Goal: Transaction & Acquisition: Book appointment/travel/reservation

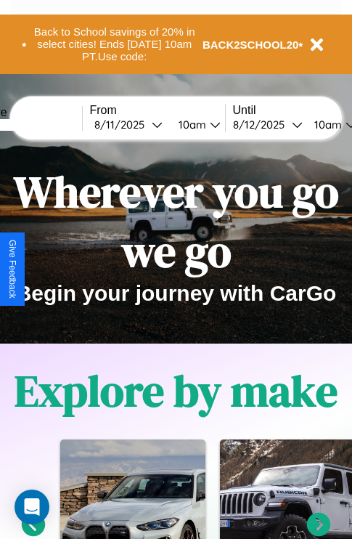
click at [49, 124] on input "text" at bounding box center [27, 125] width 109 height 12
type input "**********"
click at [145, 124] on div "8 / 11 / 2025" at bounding box center [122, 125] width 57 height 14
select select "*"
select select "****"
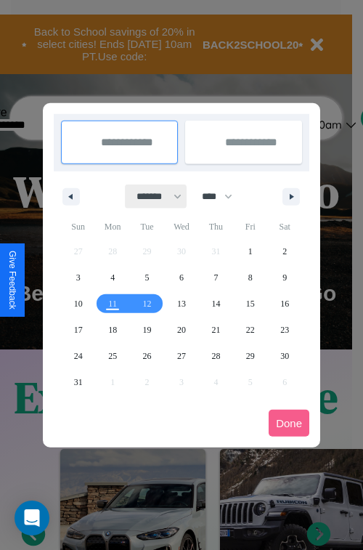
click at [153, 196] on select "******* ******** ***** ***** *** **** **** ****** ********* ******* ******** **…" at bounding box center [157, 197] width 62 height 24
select select "*"
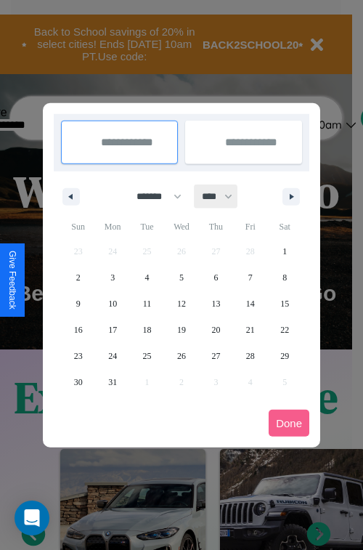
click at [224, 196] on select "**** **** **** **** **** **** **** **** **** **** **** **** **** **** **** ****…" at bounding box center [217, 197] width 44 height 24
select select "****"
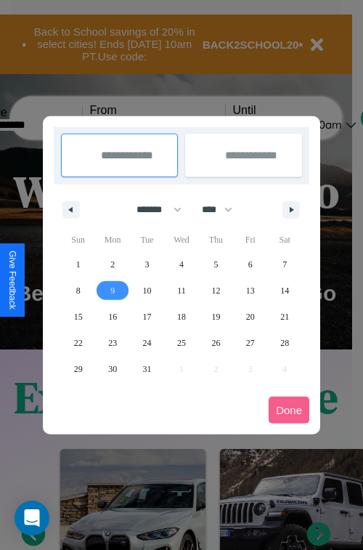
click at [113, 290] on span "9" at bounding box center [112, 291] width 4 height 26
type input "**********"
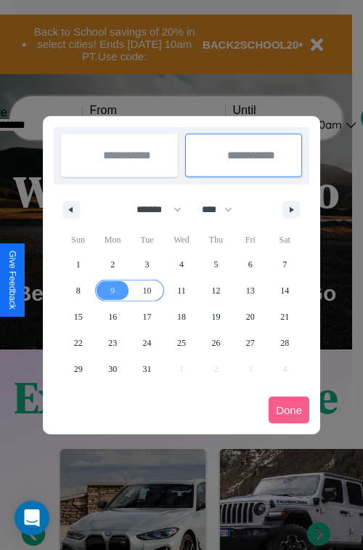
click at [147, 290] on span "10" at bounding box center [147, 291] width 9 height 26
type input "**********"
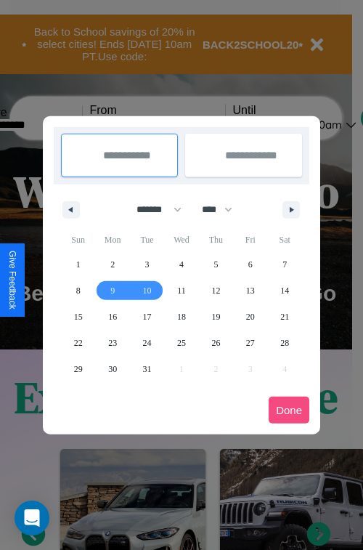
click at [289, 410] on button "Done" at bounding box center [289, 410] width 41 height 27
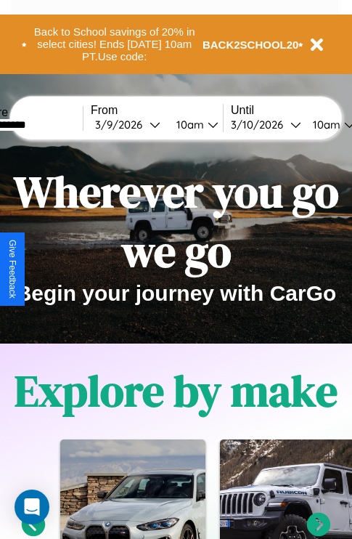
click at [206, 124] on div "10am" at bounding box center [188, 125] width 39 height 14
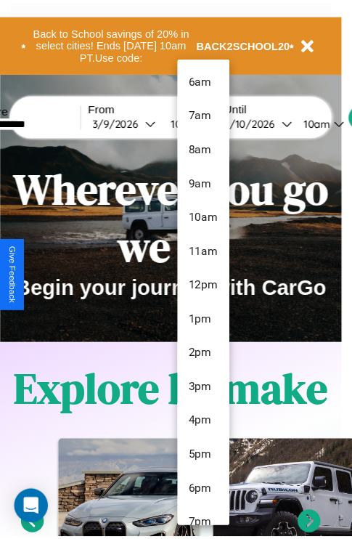
scroll to position [49, 0]
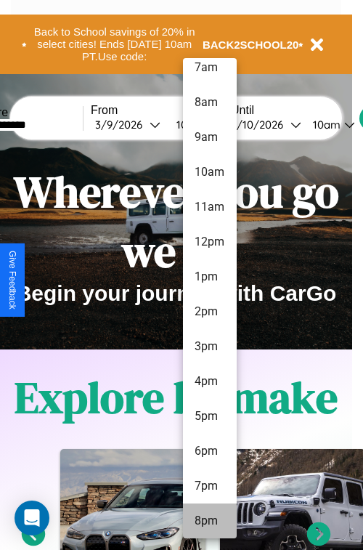
click at [209, 521] on li "8pm" at bounding box center [210, 521] width 54 height 35
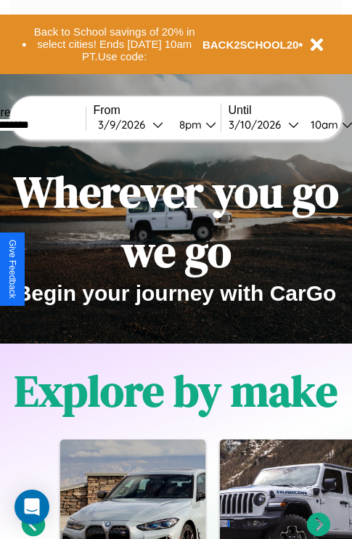
click at [341, 124] on div "10am" at bounding box center [323, 125] width 39 height 14
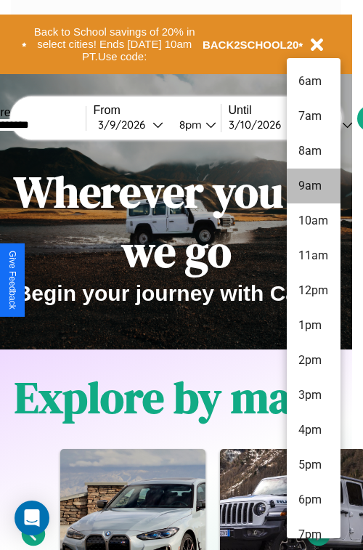
click at [313, 186] on li "9am" at bounding box center [314, 186] width 54 height 35
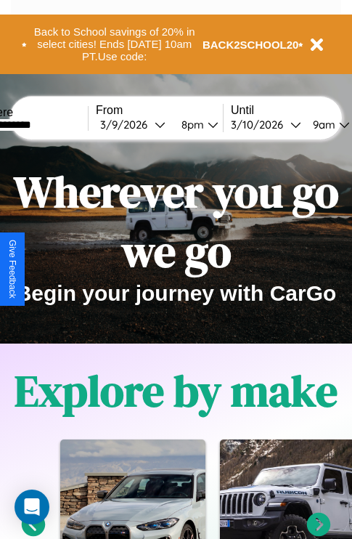
scroll to position [0, 47]
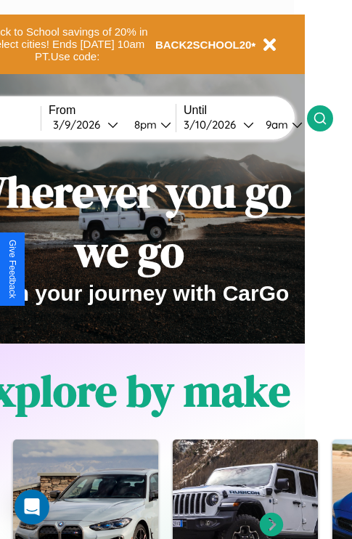
click at [328, 118] on icon at bounding box center [320, 118] width 15 height 15
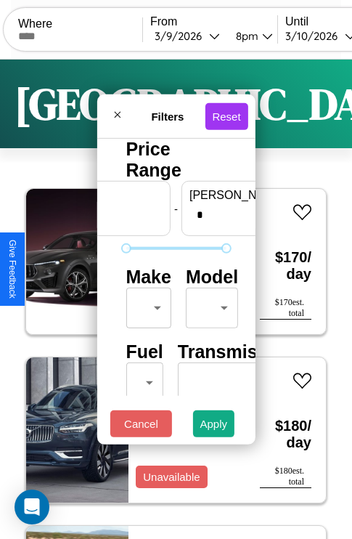
scroll to position [0, 90]
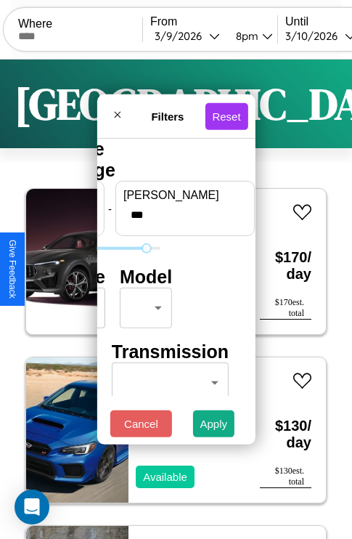
type input "***"
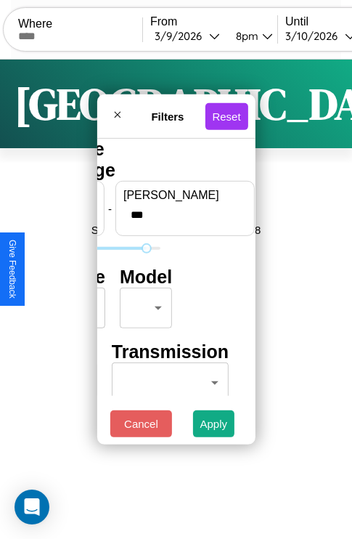
scroll to position [0, 0]
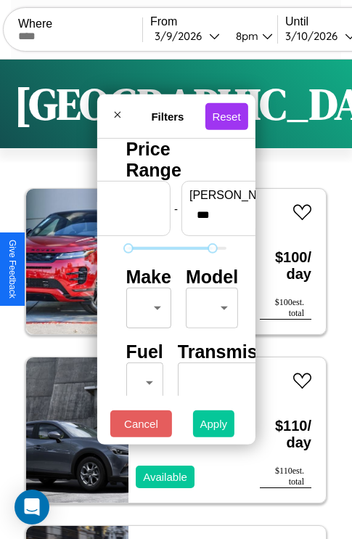
type input "**"
click at [214, 427] on button "Apply" at bounding box center [214, 424] width 42 height 27
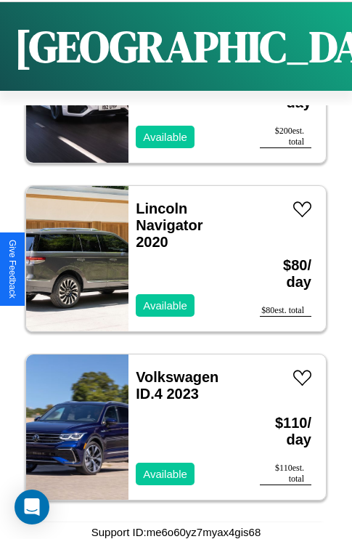
scroll to position [14050, 0]
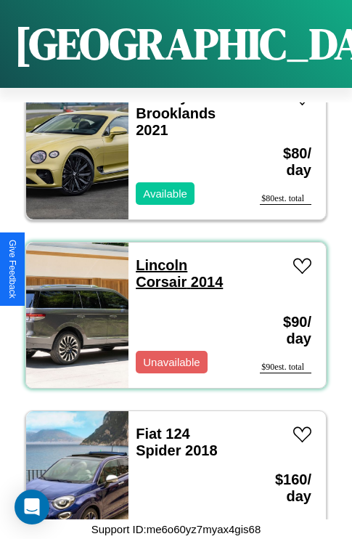
click at [157, 257] on link "Lincoln Corsair 2014" at bounding box center [179, 273] width 87 height 33
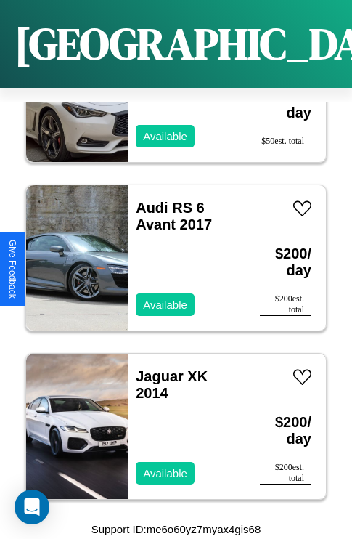
scroll to position [55, 0]
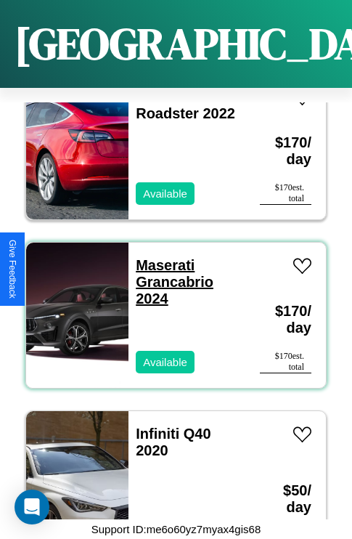
click at [161, 257] on link "Maserati Grancabrio 2024" at bounding box center [175, 281] width 78 height 49
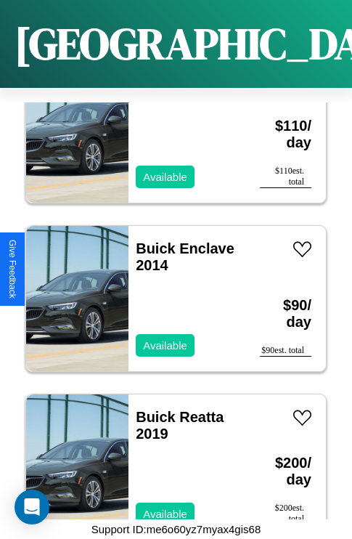
scroll to position [15399, 0]
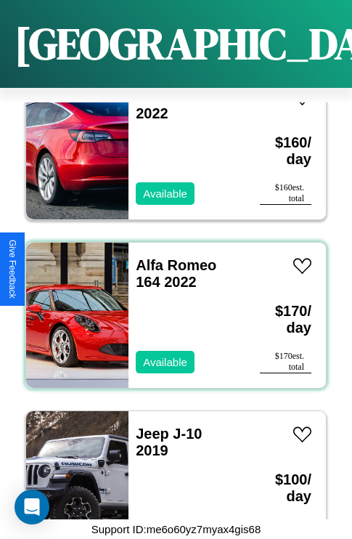
click at [171, 307] on div "Alfa Romeo 164 2022 Available" at bounding box center [187, 315] width 117 height 145
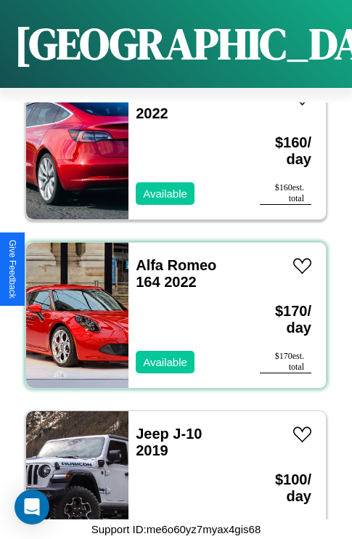
click at [171, 307] on div "Alfa Romeo 164 2022 Available" at bounding box center [187, 315] width 117 height 145
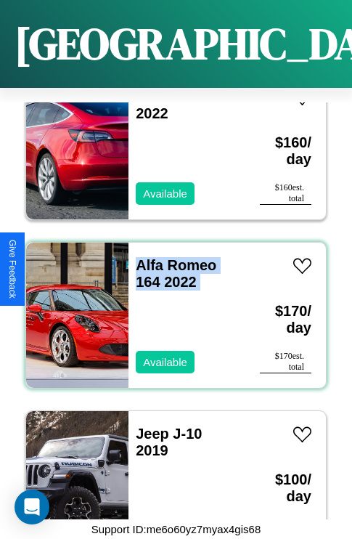
click at [171, 307] on div "Alfa Romeo 164 2022 Available" at bounding box center [187, 315] width 117 height 145
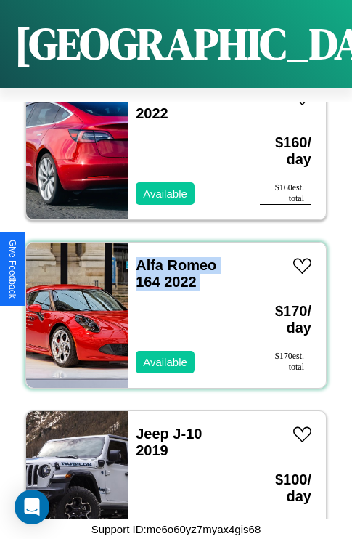
click at [171, 307] on div "Alfa Romeo 164 2022 Available" at bounding box center [187, 315] width 117 height 145
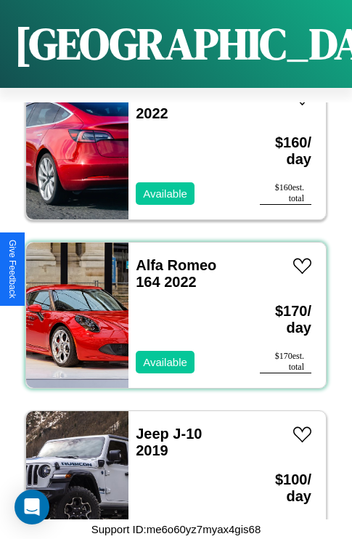
click at [171, 307] on div "Alfa Romeo 164 2022 Available" at bounding box center [187, 315] width 117 height 145
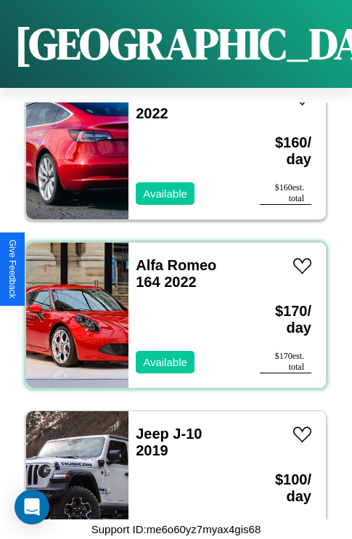
click at [171, 307] on div "Alfa Romeo 164 2022 Available" at bounding box center [187, 315] width 117 height 145
click at [172, 257] on link "Alfa Romeo 164 2022" at bounding box center [176, 273] width 81 height 33
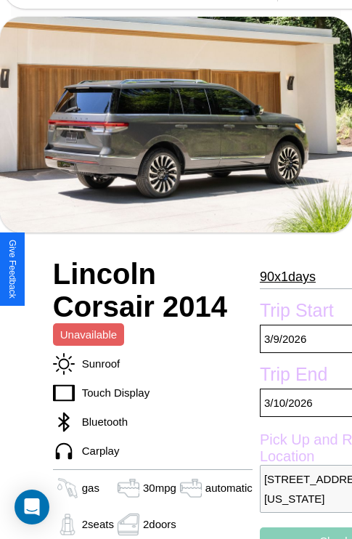
scroll to position [49, 0]
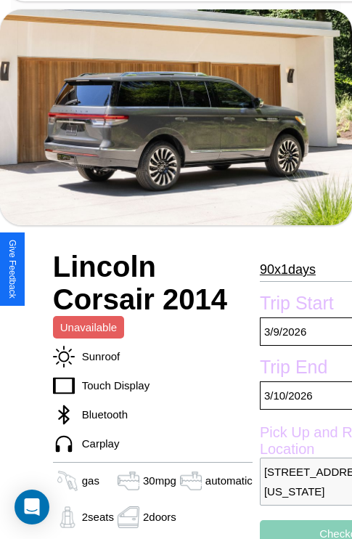
click at [281, 270] on p "90 x 1 days" at bounding box center [288, 269] width 56 height 23
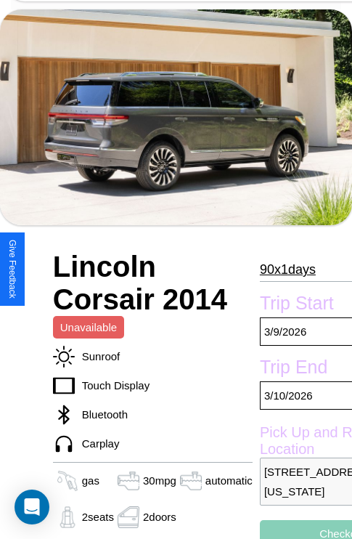
click at [281, 270] on p "90 x 1 days" at bounding box center [288, 269] width 56 height 23
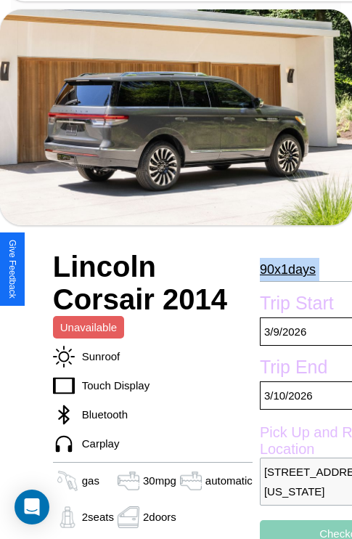
click at [281, 270] on p "90 x 1 days" at bounding box center [288, 269] width 56 height 23
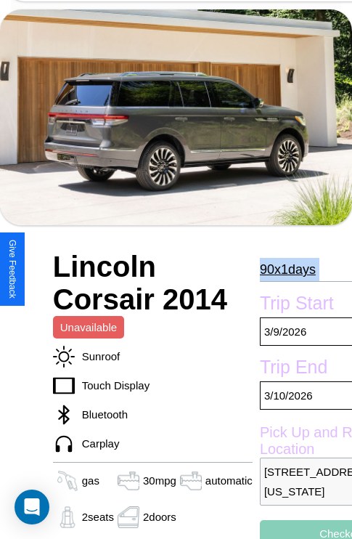
click at [281, 270] on p "90 x 1 days" at bounding box center [288, 269] width 56 height 23
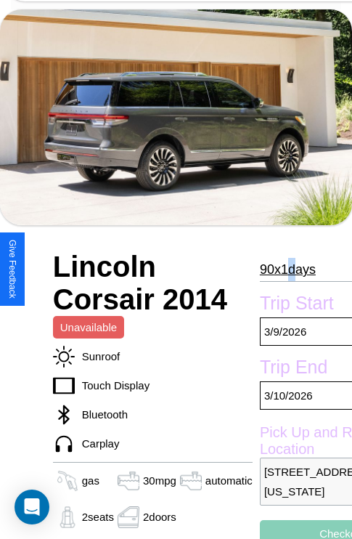
click at [281, 270] on p "90 x 1 days" at bounding box center [288, 269] width 56 height 23
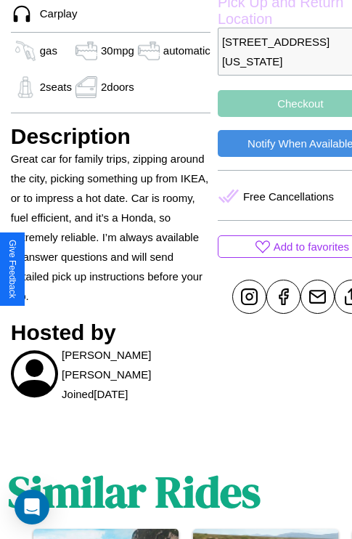
scroll to position [527, 47]
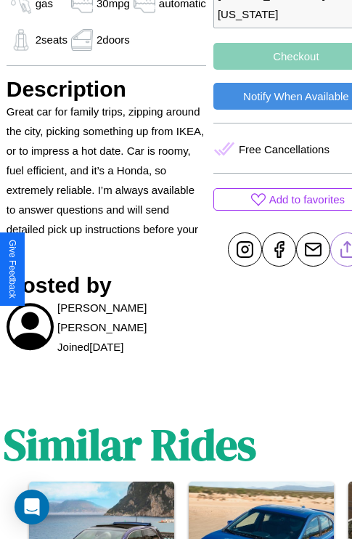
click at [347, 252] on line at bounding box center [347, 247] width 0 height 10
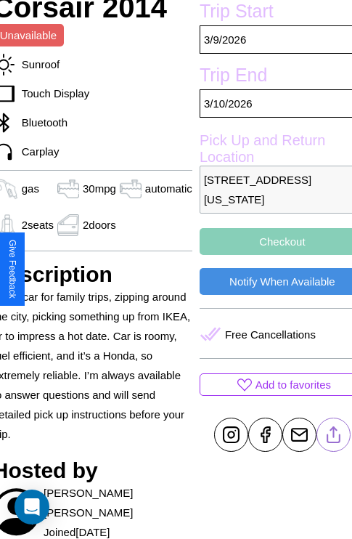
scroll to position [334, 61]
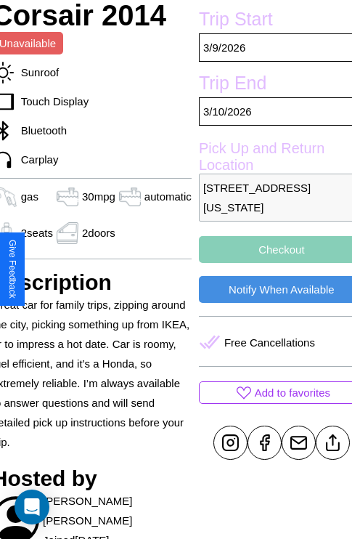
click at [270, 263] on button "Checkout" at bounding box center [282, 249] width 166 height 27
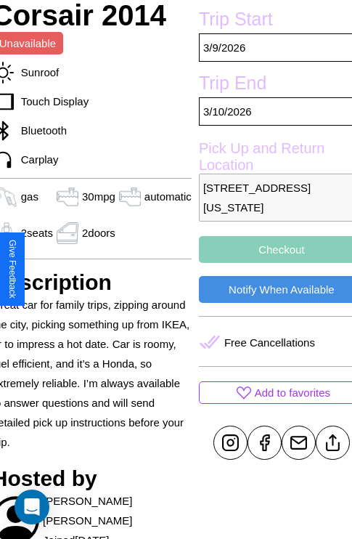
click at [270, 263] on button "Checkout" at bounding box center [282, 249] width 166 height 27
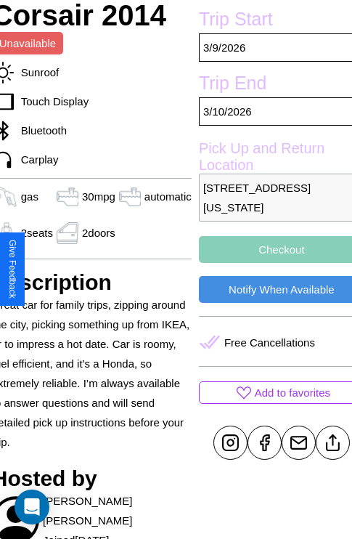
click at [270, 263] on button "Checkout" at bounding box center [282, 249] width 166 height 27
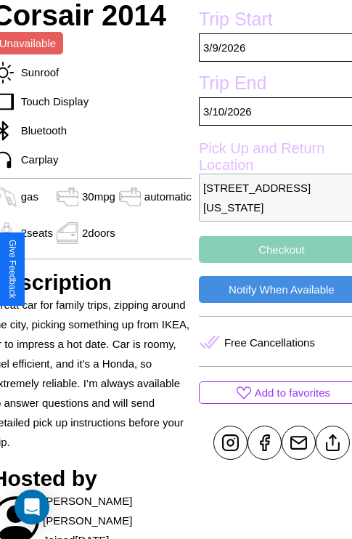
click at [270, 263] on button "Checkout" at bounding box center [282, 249] width 166 height 27
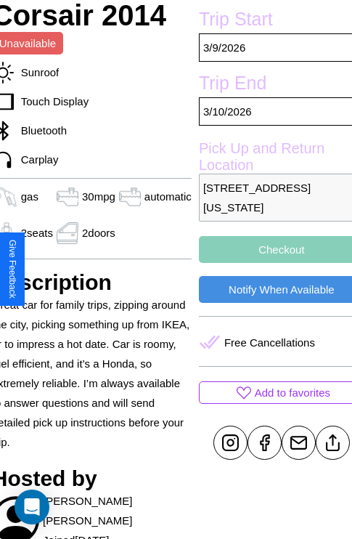
click at [270, 263] on button "Checkout" at bounding box center [282, 249] width 166 height 27
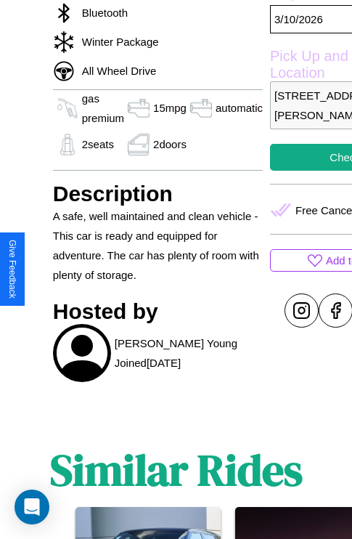
scroll to position [661, 0]
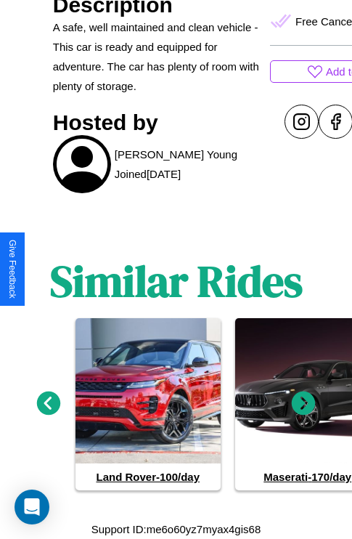
click at [48, 404] on icon at bounding box center [49, 403] width 24 height 24
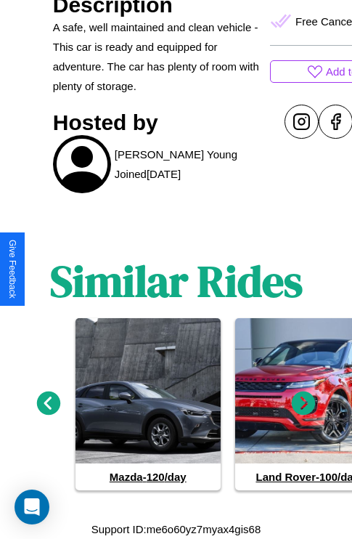
click at [48, 404] on icon at bounding box center [49, 403] width 24 height 24
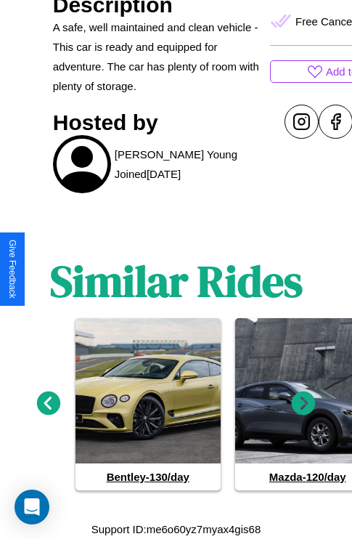
click at [48, 404] on icon at bounding box center [49, 403] width 24 height 24
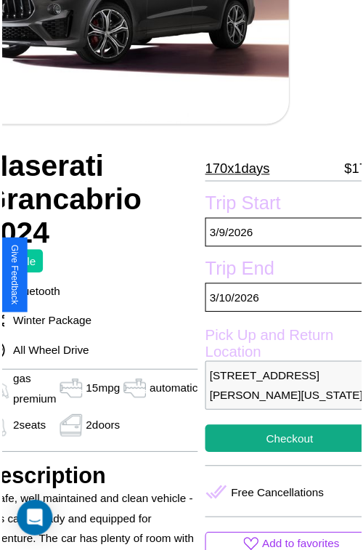
scroll to position [158, 78]
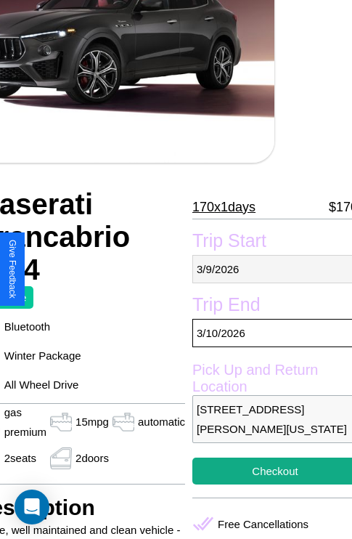
click at [269, 269] on p "3 / 9 / 2026" at bounding box center [276, 269] width 166 height 28
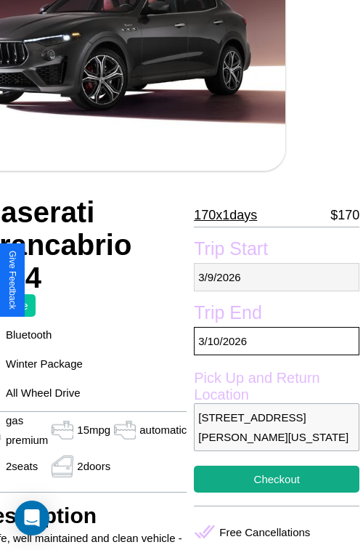
select select "*"
select select "****"
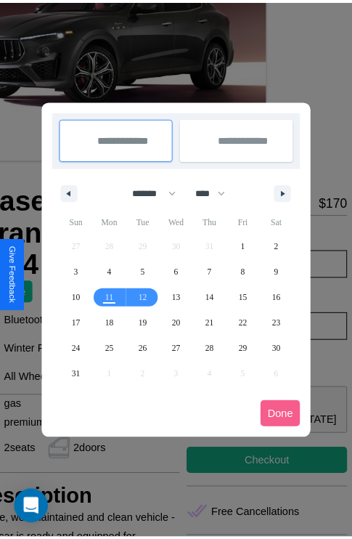
scroll to position [0, 78]
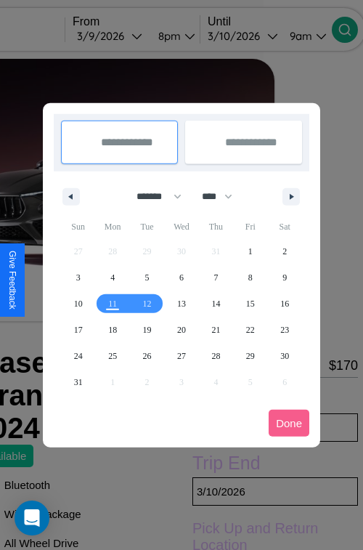
click at [130, 36] on div at bounding box center [181, 275] width 363 height 550
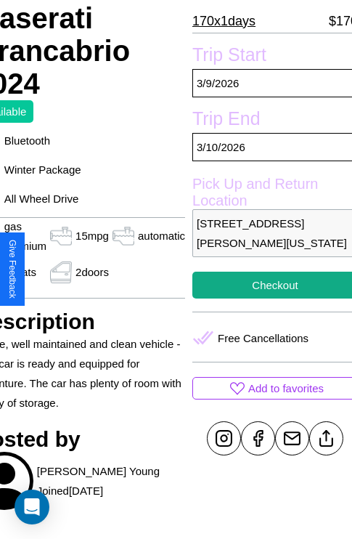
scroll to position [380, 78]
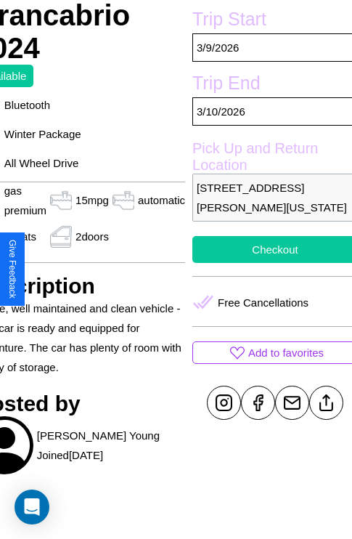
click at [269, 263] on button "Checkout" at bounding box center [276, 249] width 166 height 27
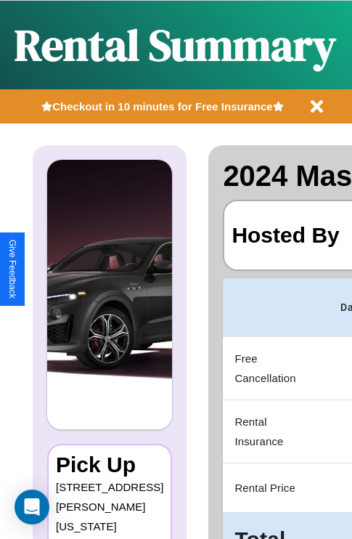
scroll to position [0, 289]
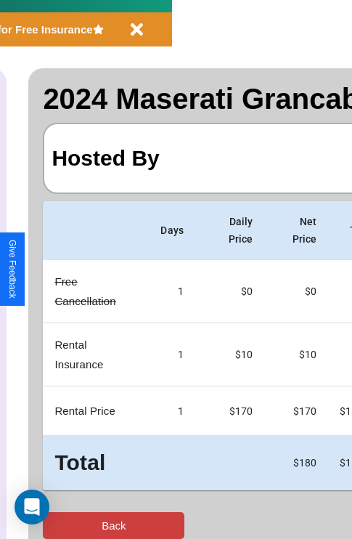
click at [70, 525] on button "Back" at bounding box center [114, 525] width 142 height 27
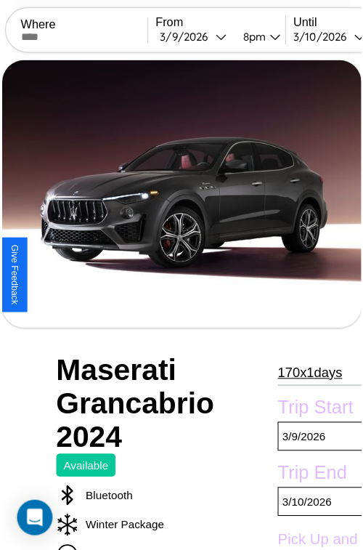
scroll to position [158, 78]
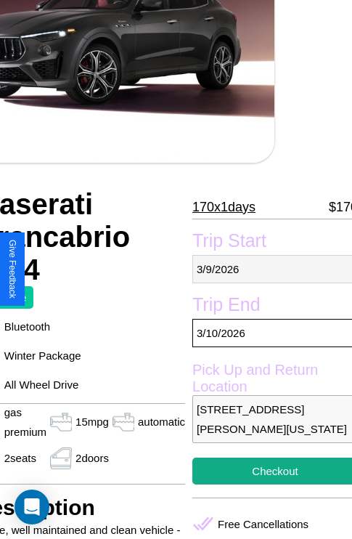
click at [269, 269] on p "3 / 9 / 2026" at bounding box center [276, 269] width 166 height 28
select select "*"
select select "****"
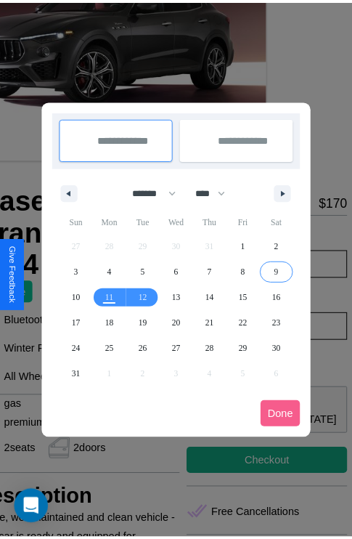
scroll to position [0, 78]
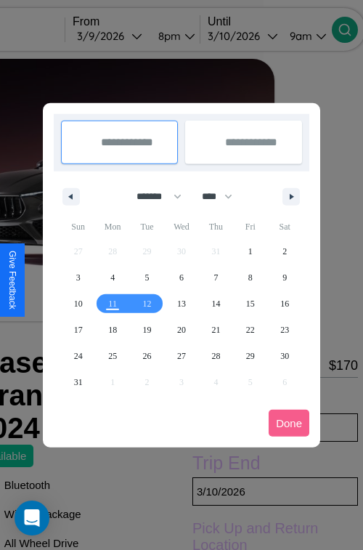
click at [130, 36] on div at bounding box center [181, 275] width 363 height 550
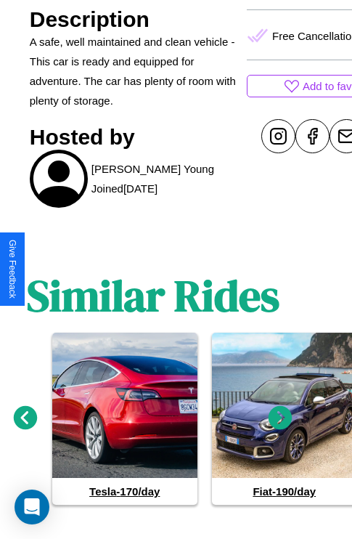
scroll to position [661, 22]
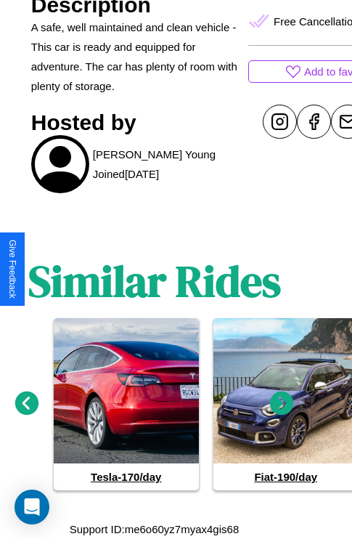
click at [282, 404] on icon at bounding box center [282, 403] width 24 height 24
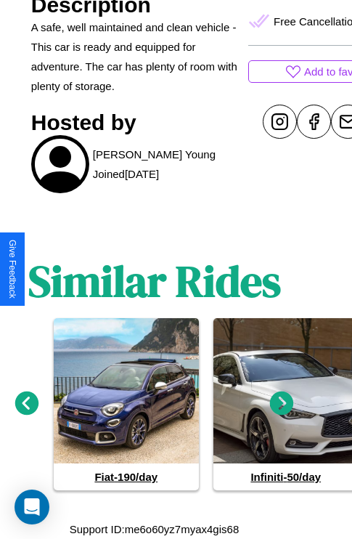
click at [282, 404] on icon at bounding box center [282, 403] width 24 height 24
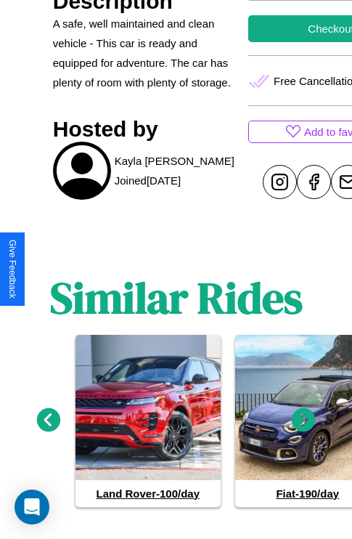
scroll to position [611, 0]
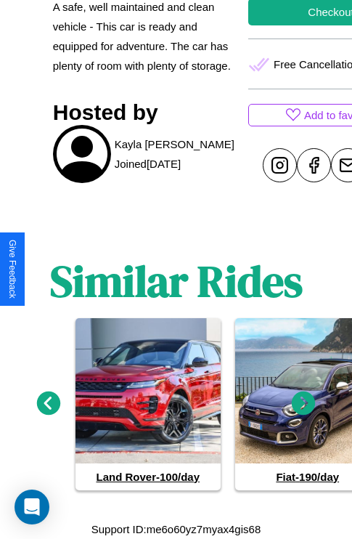
click at [304, 404] on icon at bounding box center [304, 403] width 24 height 24
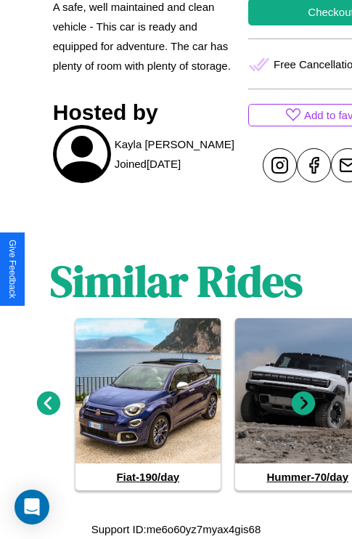
click at [48, 404] on icon at bounding box center [49, 403] width 24 height 24
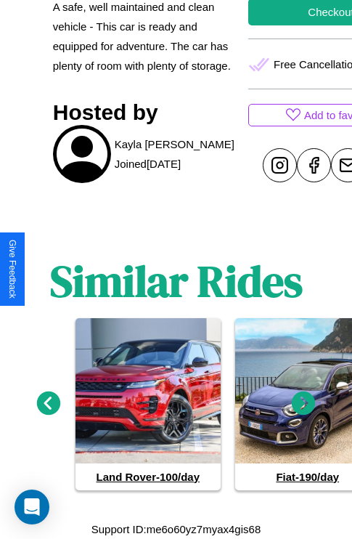
click at [304, 404] on icon at bounding box center [304, 403] width 24 height 24
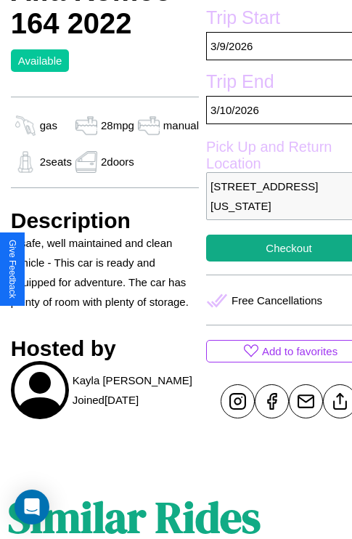
scroll to position [352, 49]
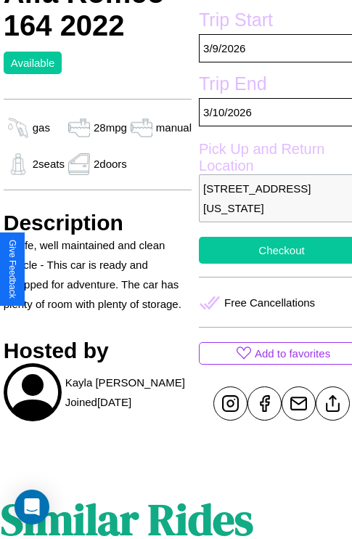
click at [270, 264] on button "Checkout" at bounding box center [282, 250] width 166 height 27
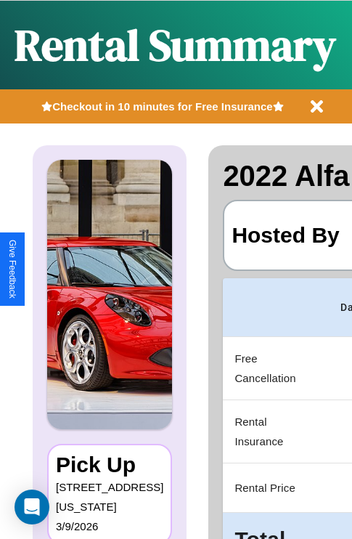
scroll to position [0, 289]
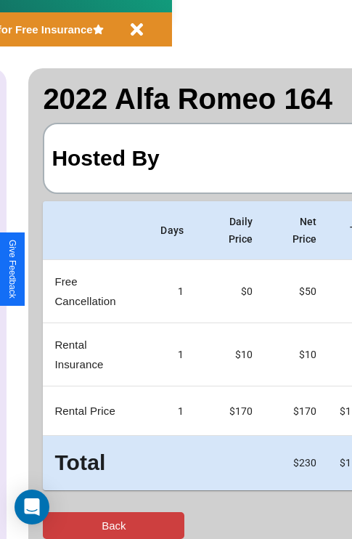
click at [70, 525] on button "Back" at bounding box center [114, 525] width 142 height 27
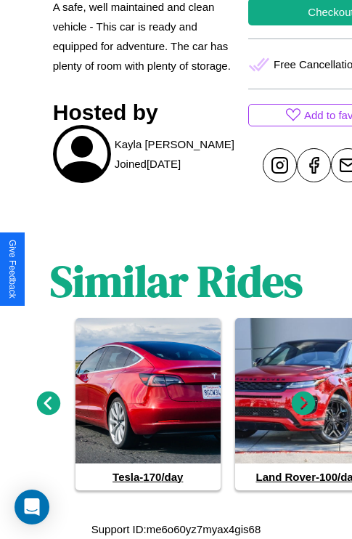
scroll to position [611, 0]
click at [304, 404] on icon at bounding box center [304, 403] width 24 height 24
